Goal: Information Seeking & Learning: Learn about a topic

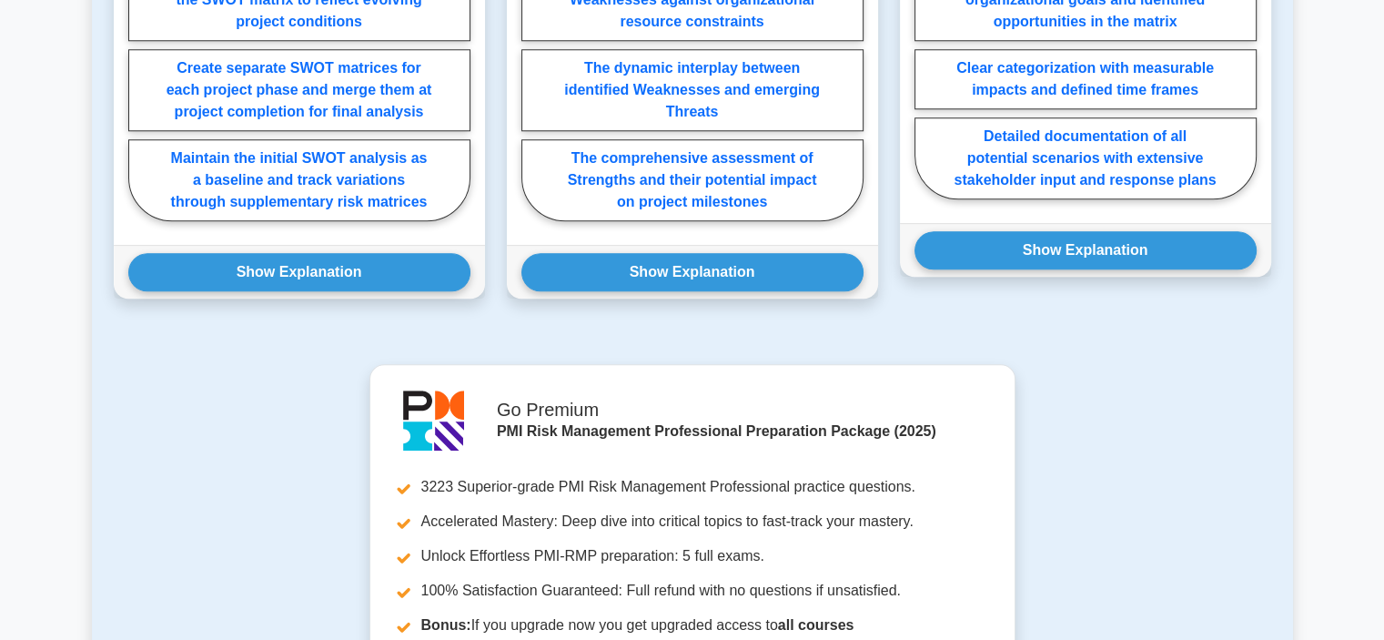
scroll to position [2093, 0]
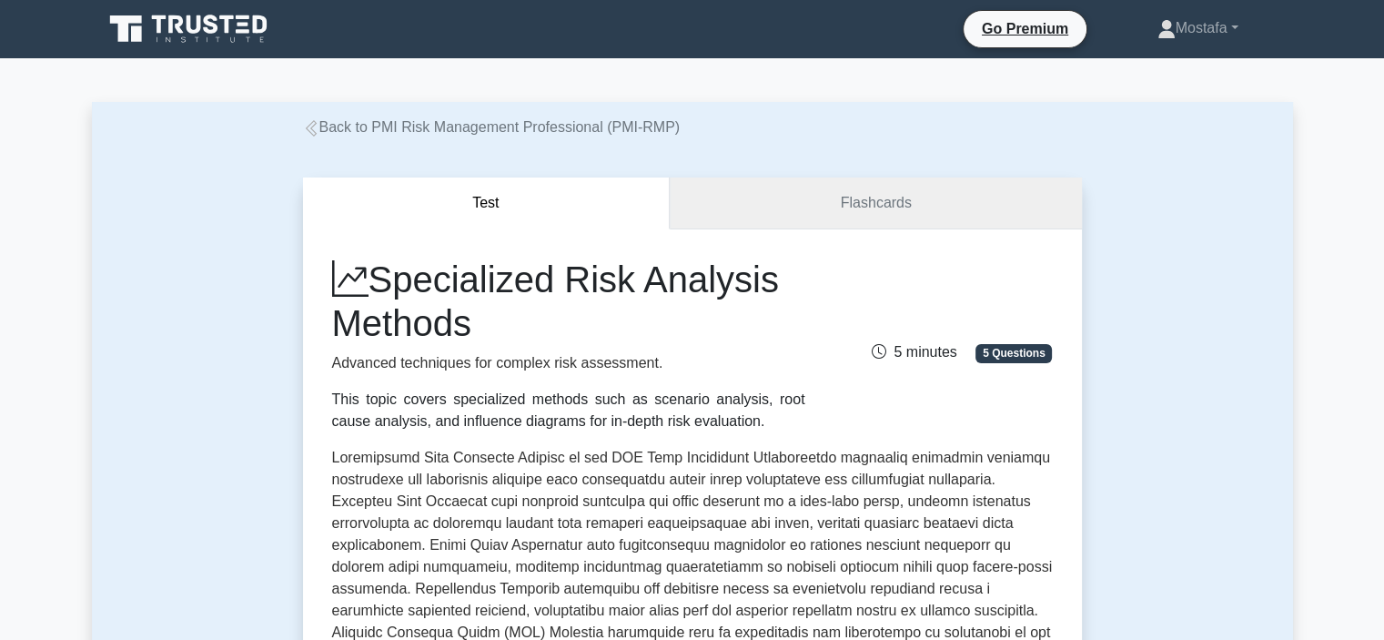
click at [968, 196] on link "Flashcards" at bounding box center [875, 203] width 411 height 52
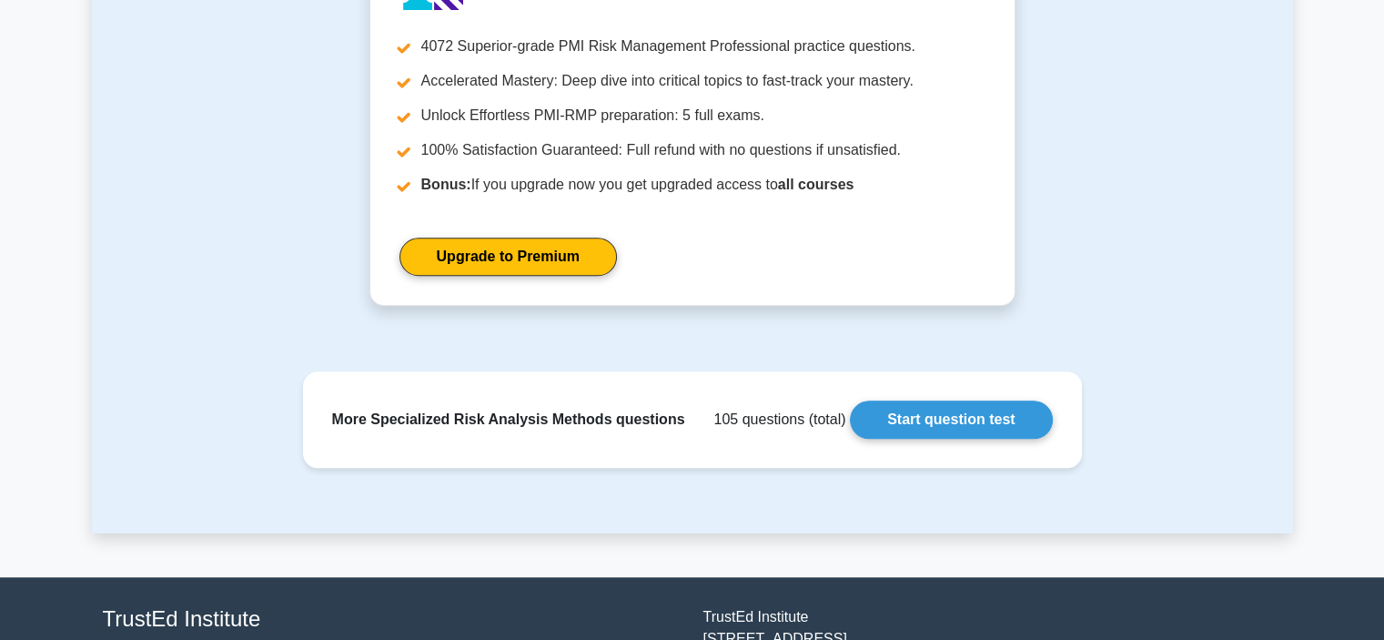
scroll to position [1547, 0]
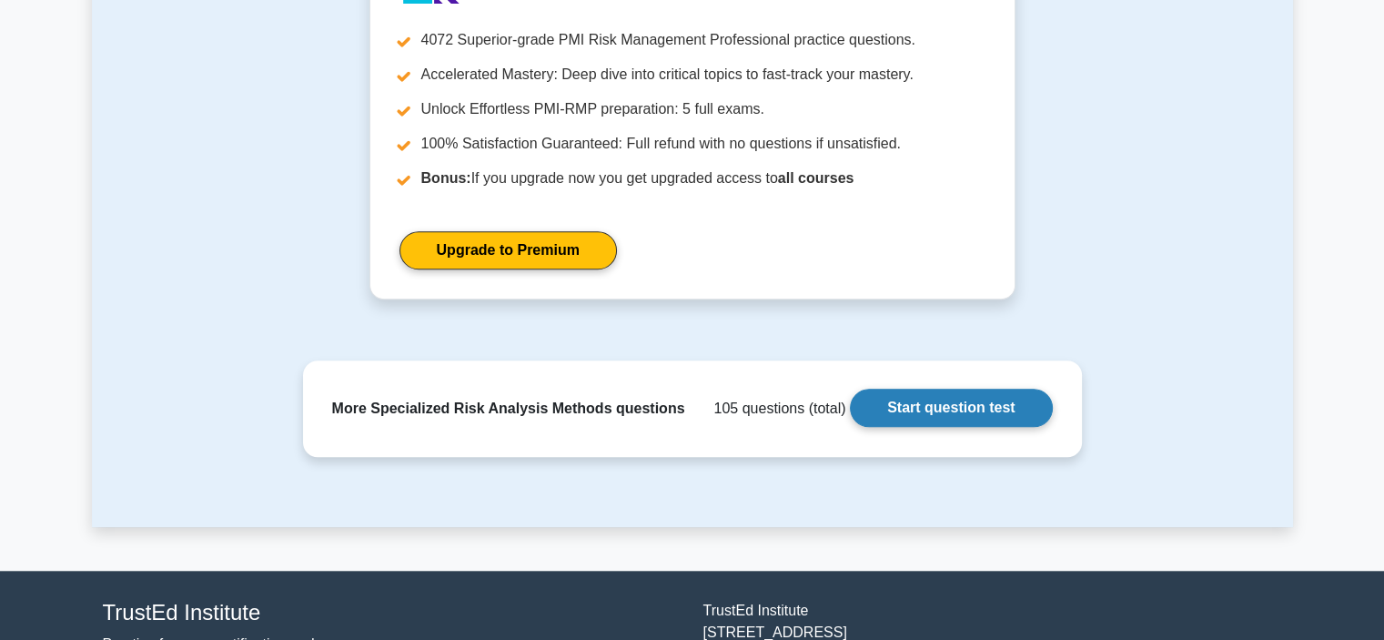
click at [950, 399] on link "Start question test" at bounding box center [951, 407] width 202 height 38
